Goal: Task Accomplishment & Management: Use online tool/utility

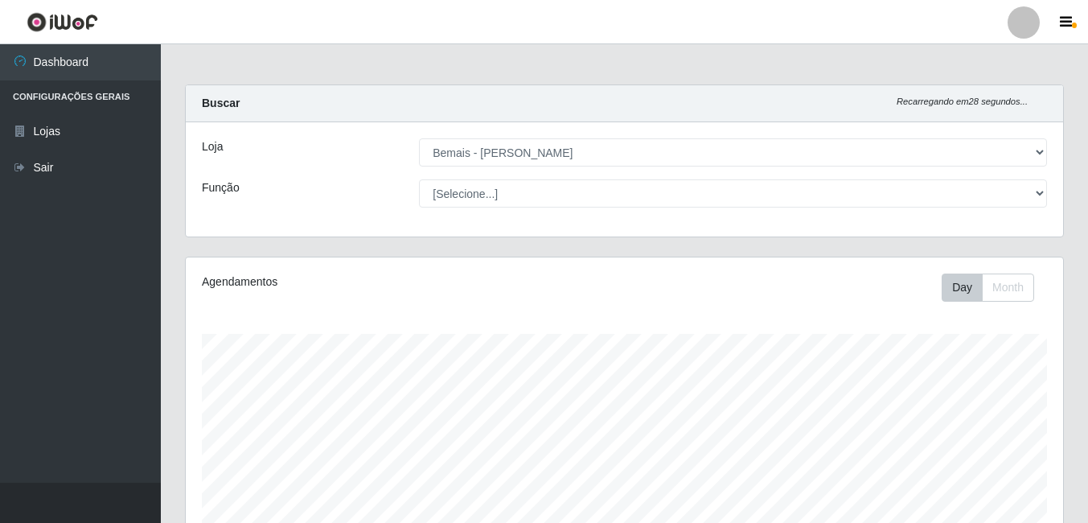
select select "230"
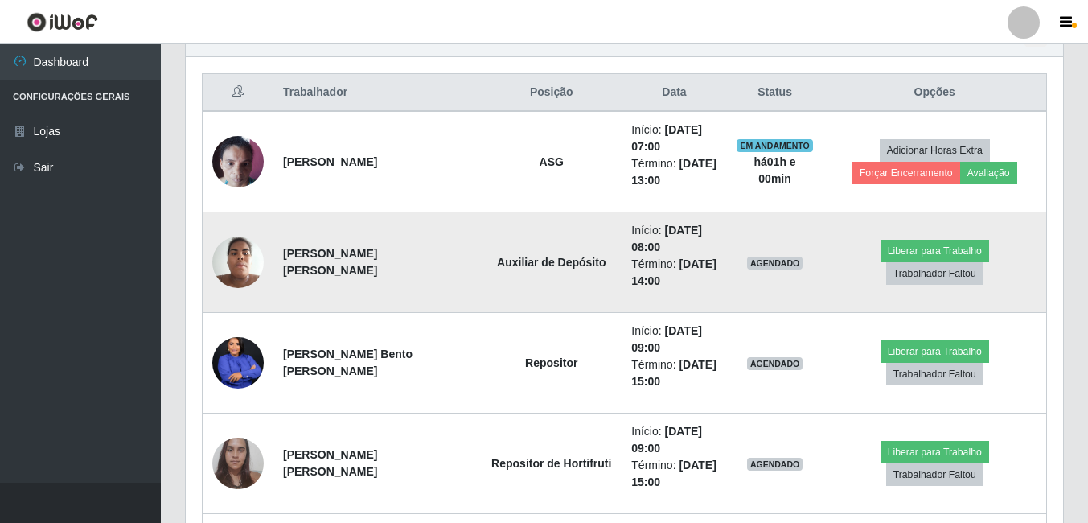
scroll to position [621, 0]
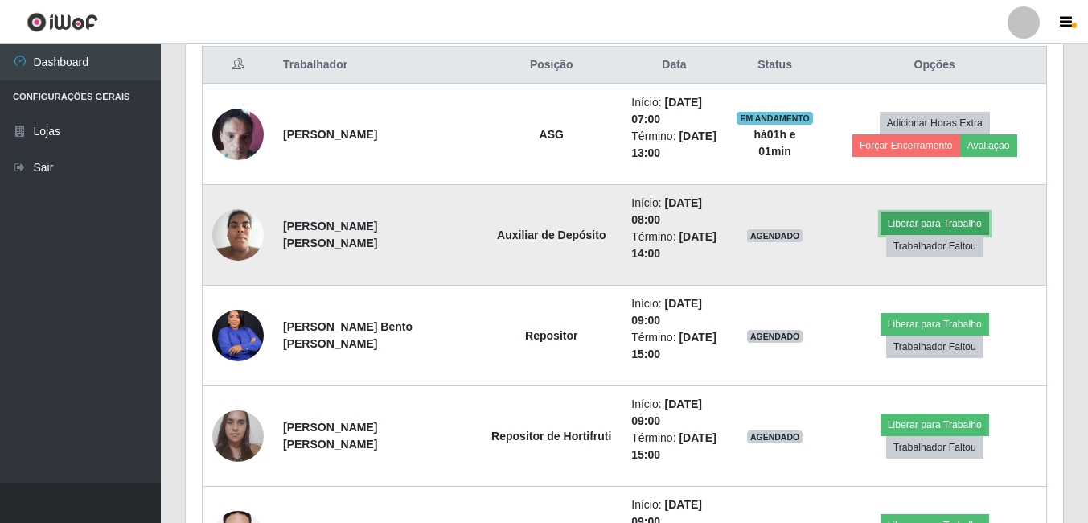
click at [881, 235] on button "Liberar para Trabalho" at bounding box center [935, 223] width 109 height 23
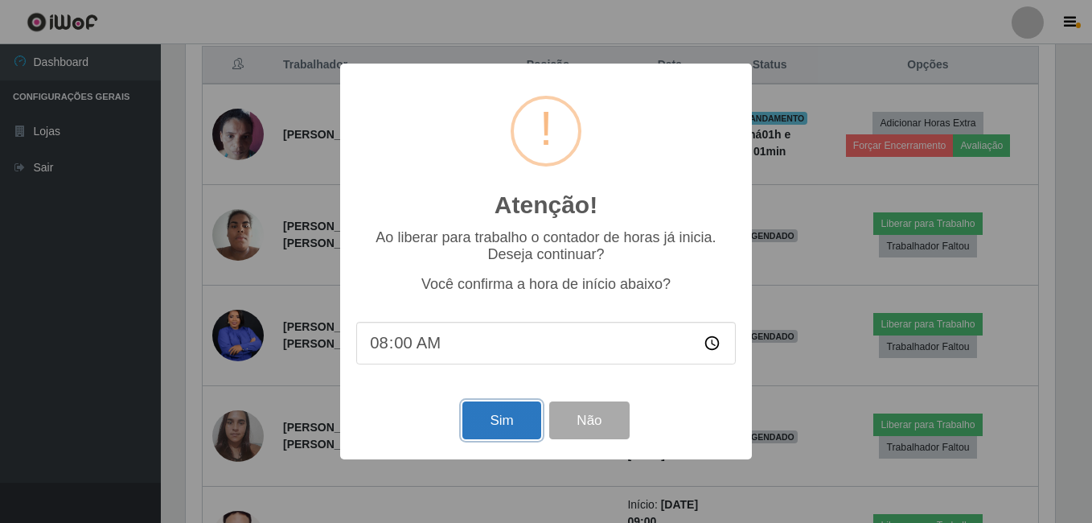
click at [522, 421] on button "Sim" at bounding box center [501, 420] width 78 height 38
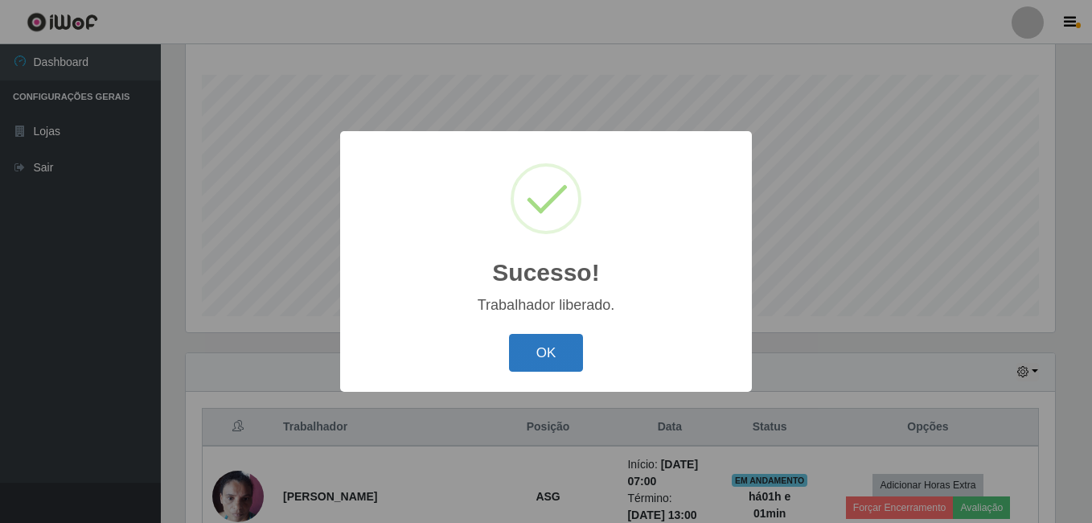
click at [566, 336] on button "OK" at bounding box center [546, 353] width 75 height 38
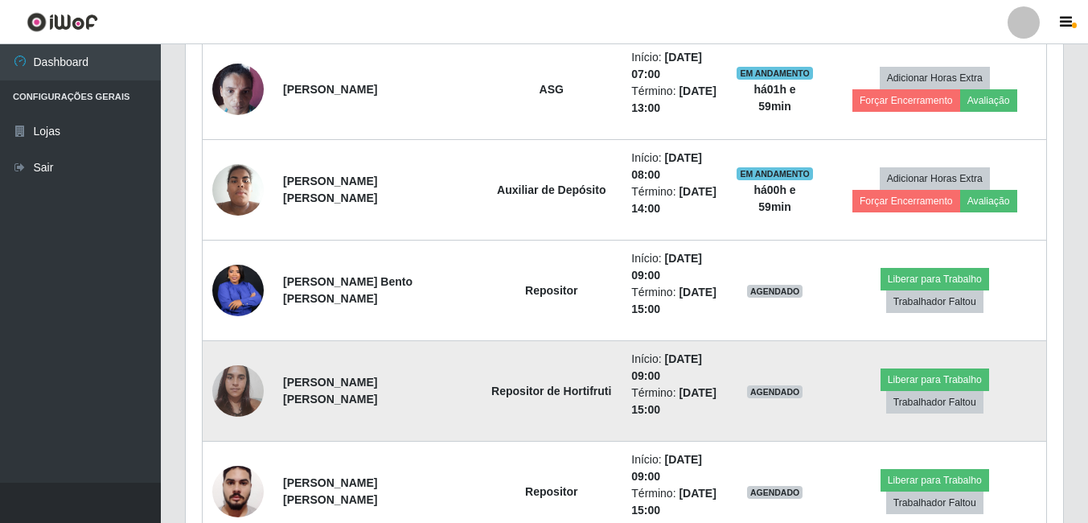
scroll to position [742, 0]
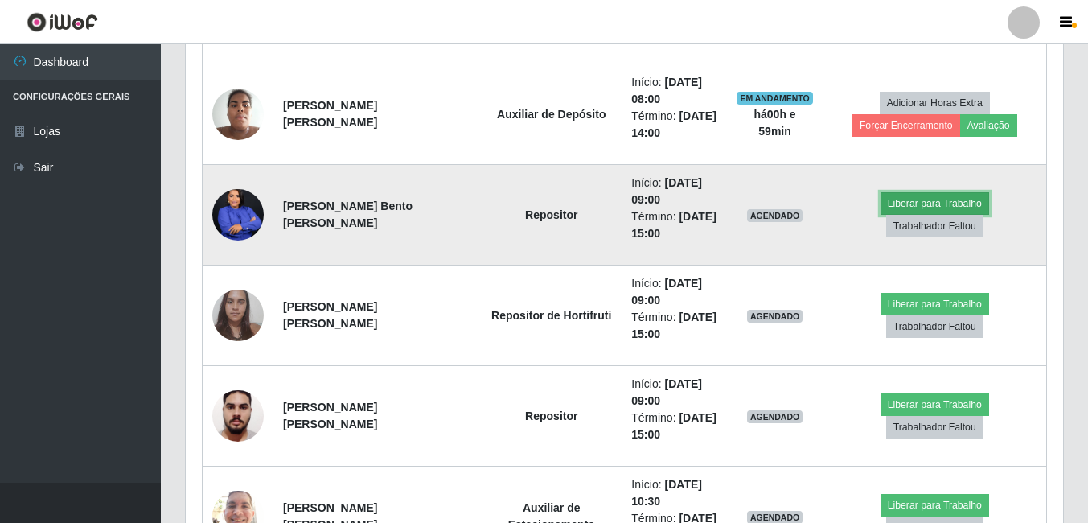
click at [901, 215] on button "Liberar para Trabalho" at bounding box center [935, 203] width 109 height 23
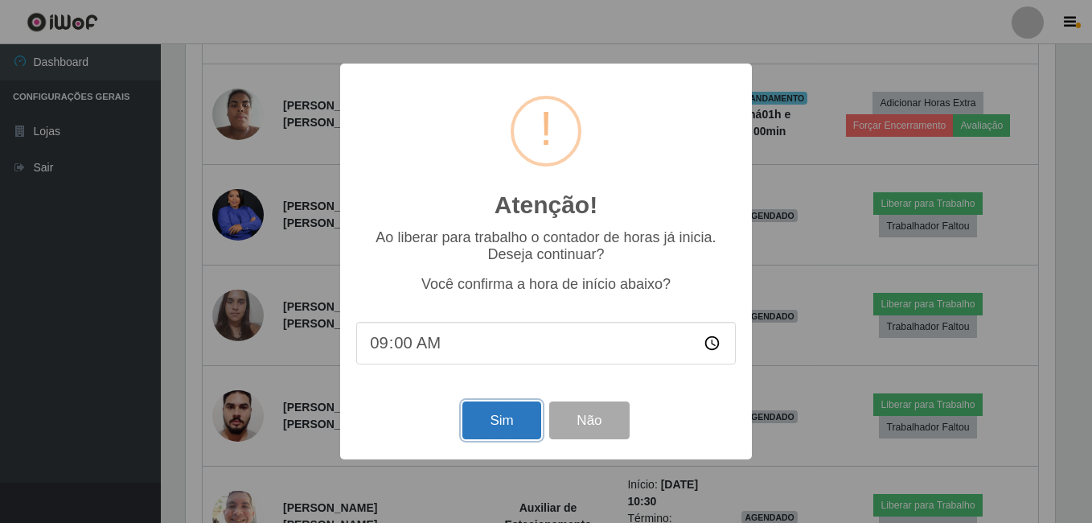
click at [487, 426] on button "Sim" at bounding box center [501, 420] width 78 height 38
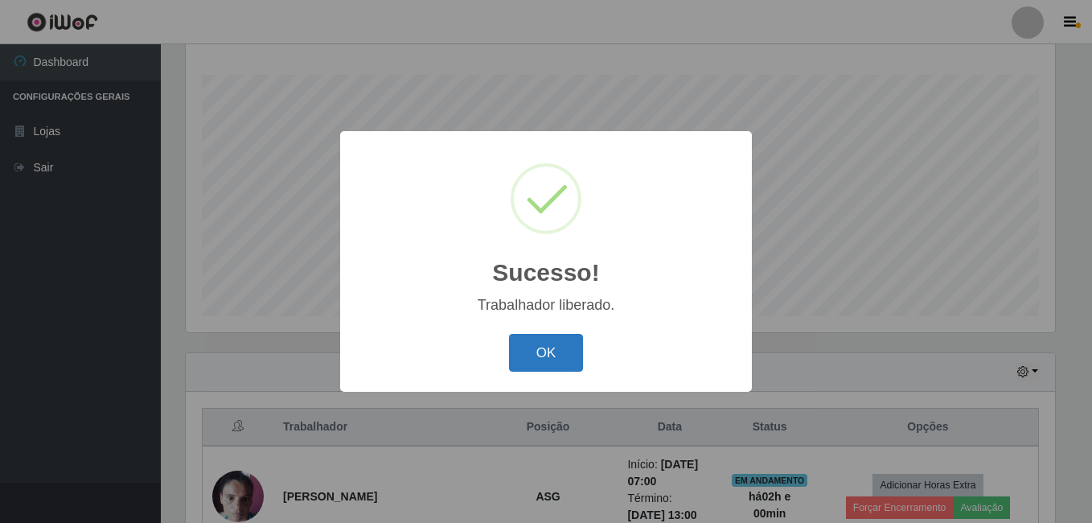
click at [536, 351] on button "OK" at bounding box center [546, 353] width 75 height 38
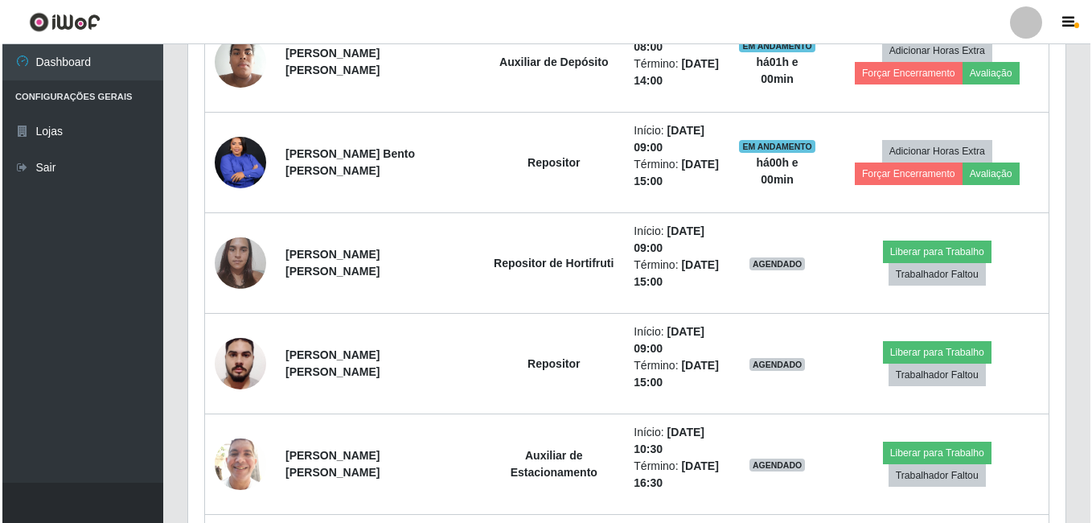
scroll to position [822, 0]
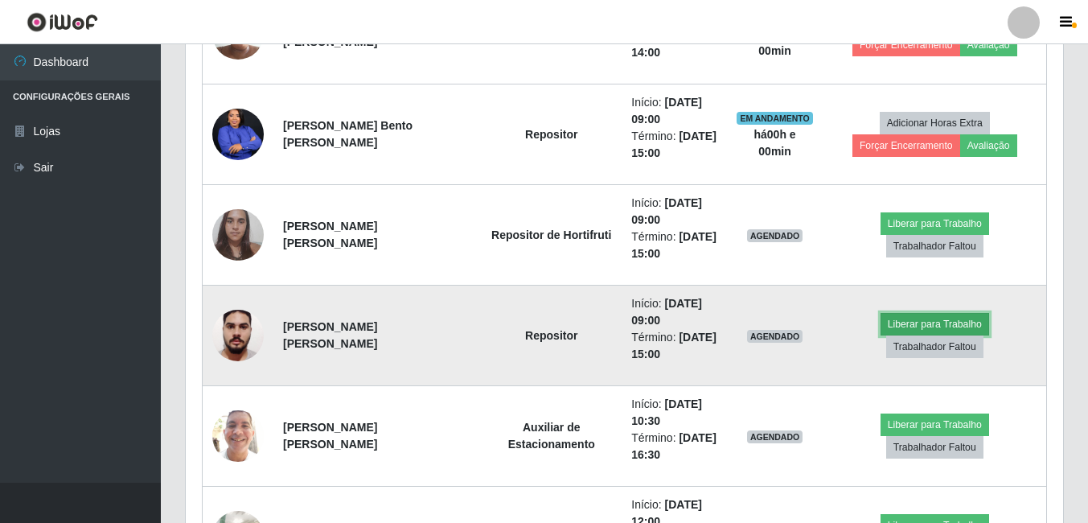
click at [881, 335] on button "Liberar para Trabalho" at bounding box center [935, 324] width 109 height 23
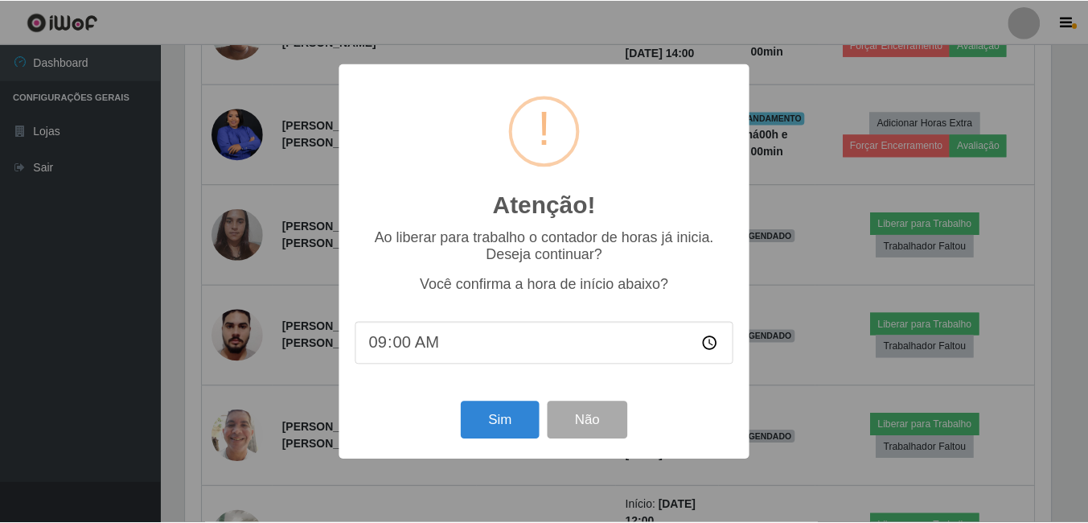
scroll to position [334, 869]
click at [499, 426] on button "Sim" at bounding box center [501, 420] width 78 height 38
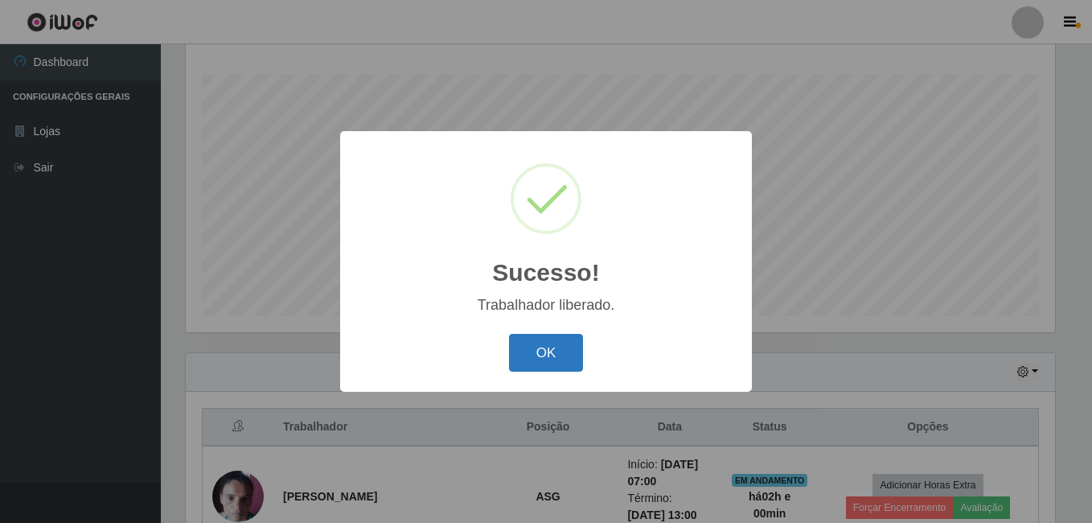
click at [531, 344] on button "OK" at bounding box center [546, 353] width 75 height 38
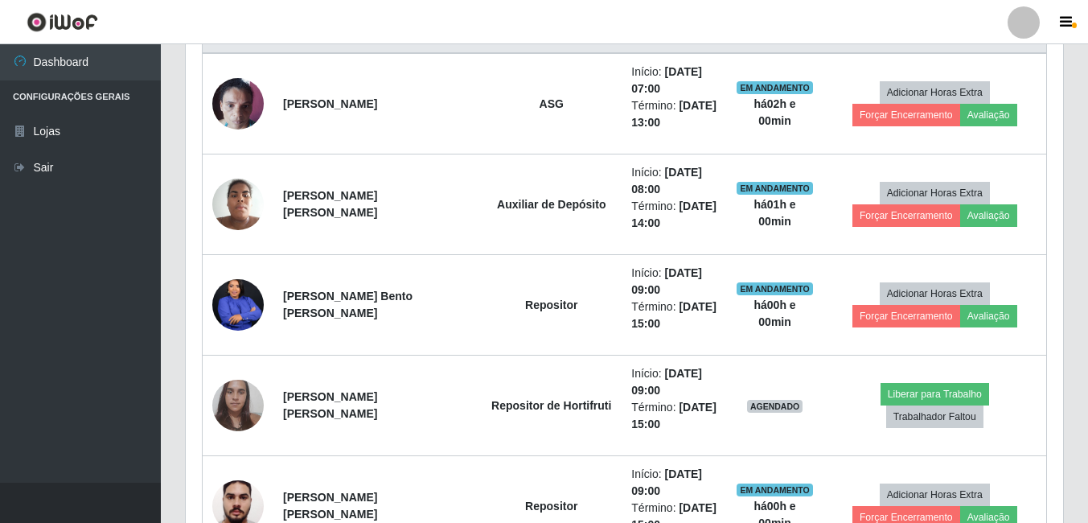
scroll to position [742, 0]
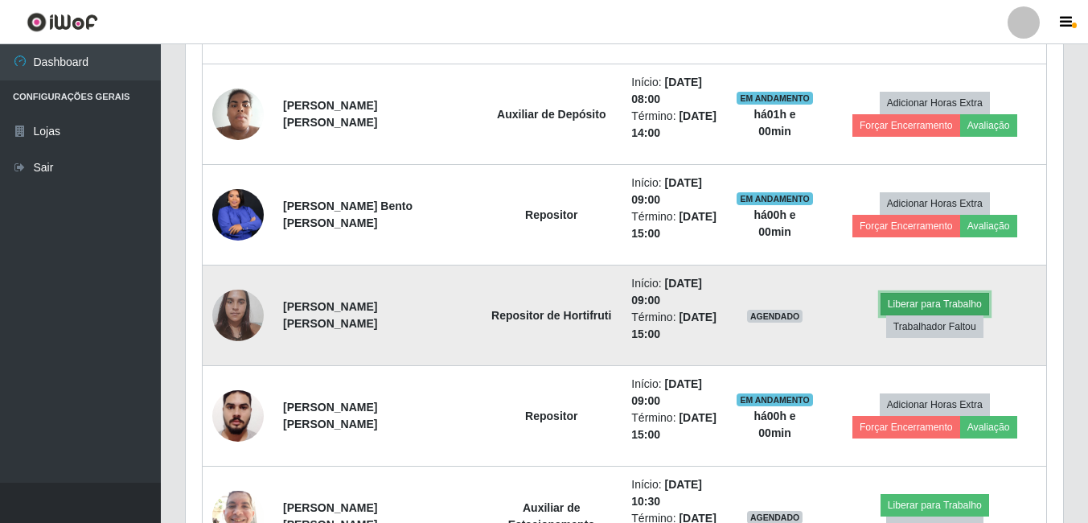
click at [881, 314] on button "Liberar para Trabalho" at bounding box center [935, 304] width 109 height 23
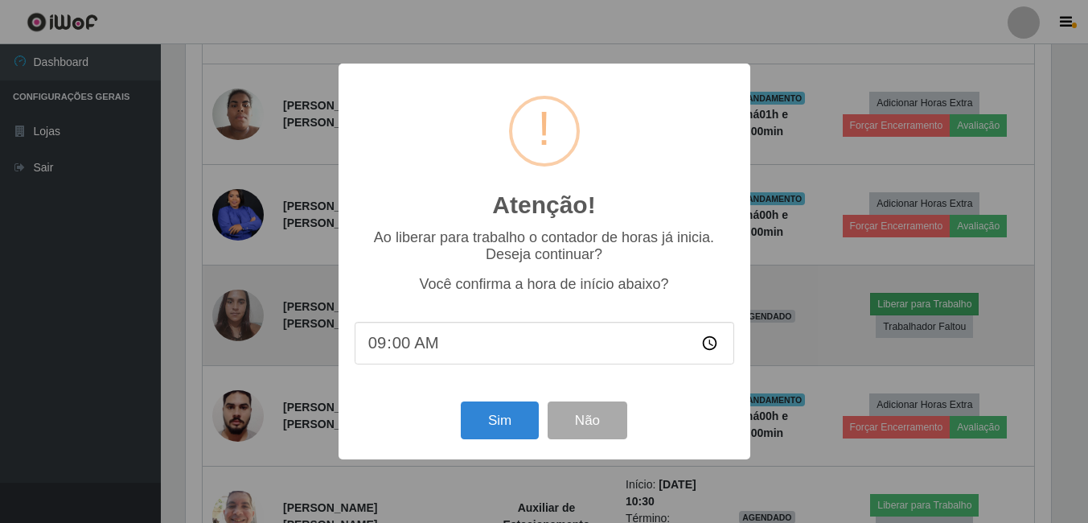
scroll to position [334, 869]
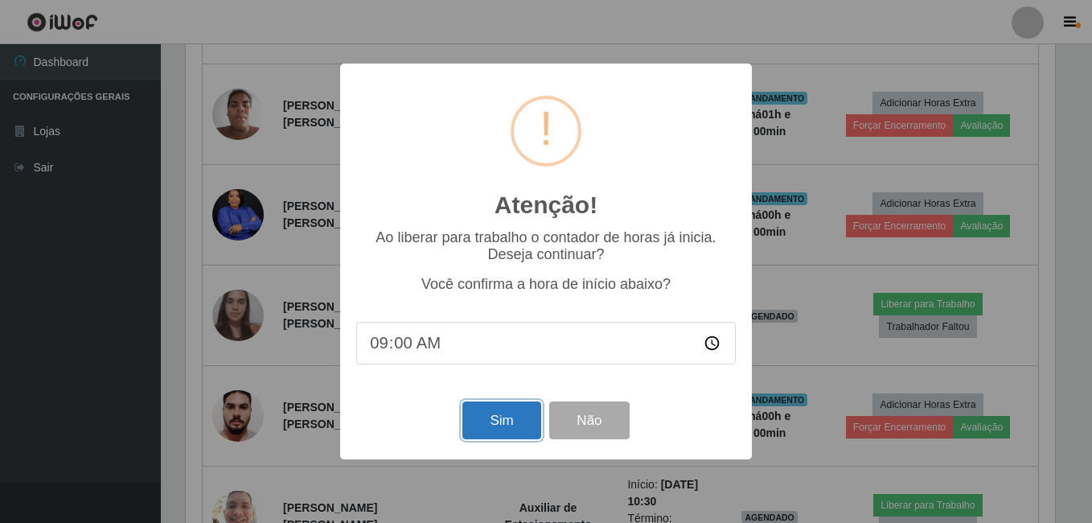
click at [510, 414] on button "Sim" at bounding box center [501, 420] width 78 height 38
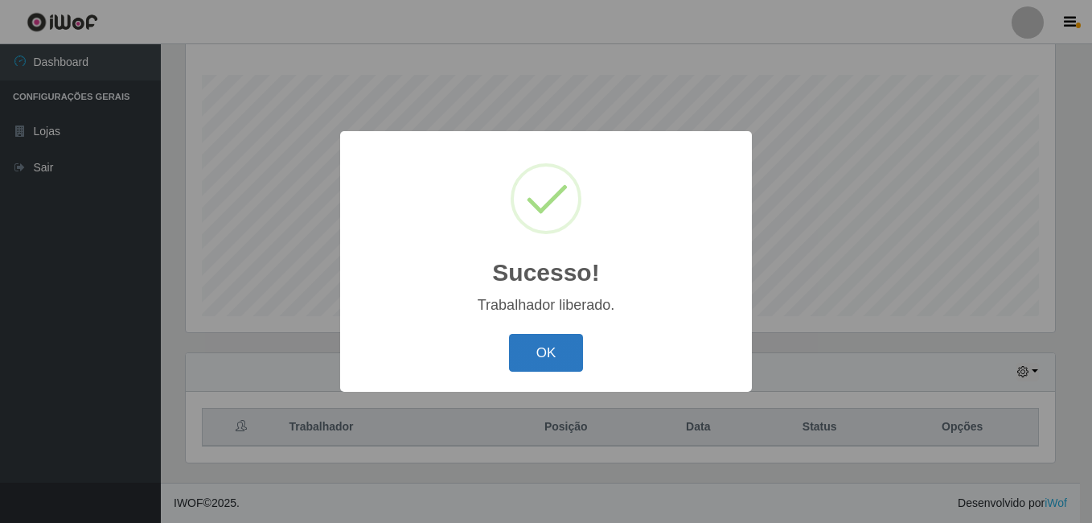
click at [559, 355] on button "OK" at bounding box center [546, 353] width 75 height 38
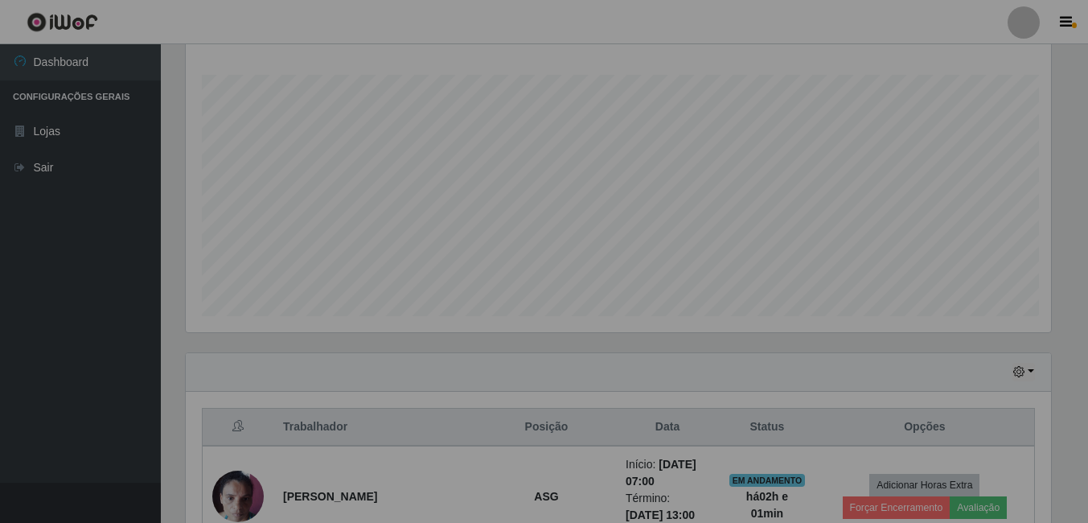
scroll to position [334, 877]
